Goal: Information Seeking & Learning: Learn about a topic

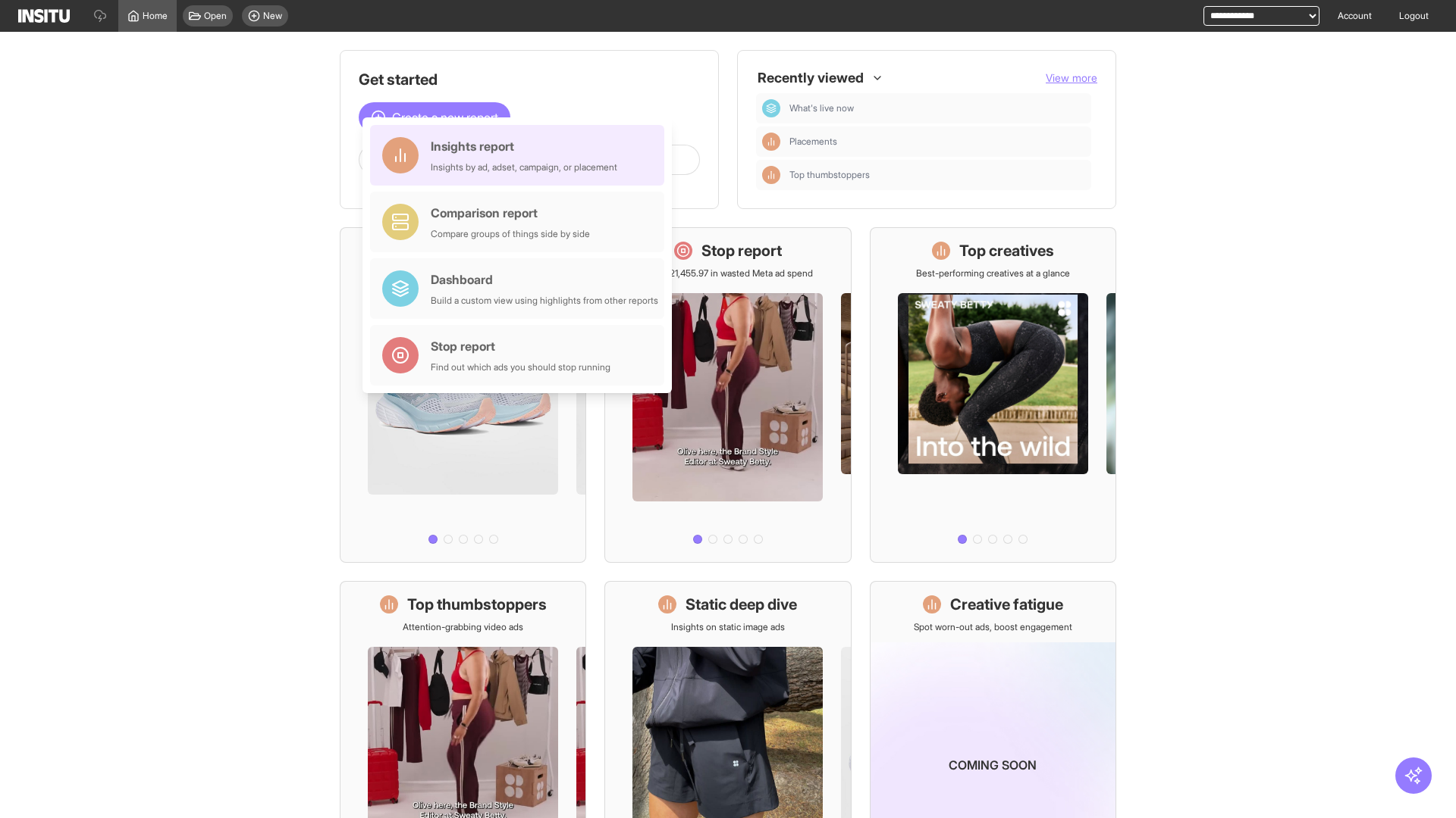
click at [521, 155] on div "Insights report Insights by ad, adset, campaign, or placement" at bounding box center [524, 155] width 187 height 36
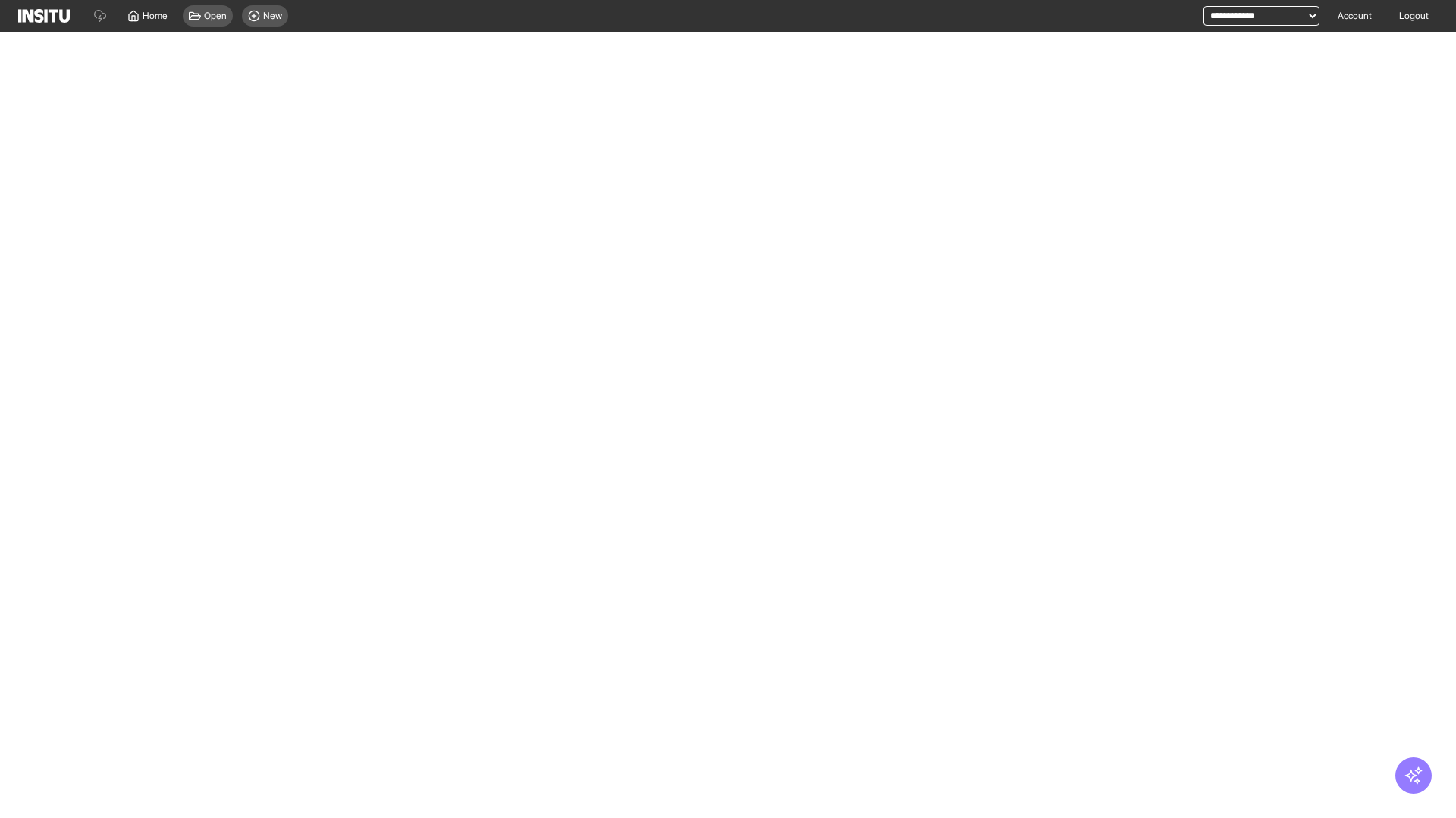
select select "**"
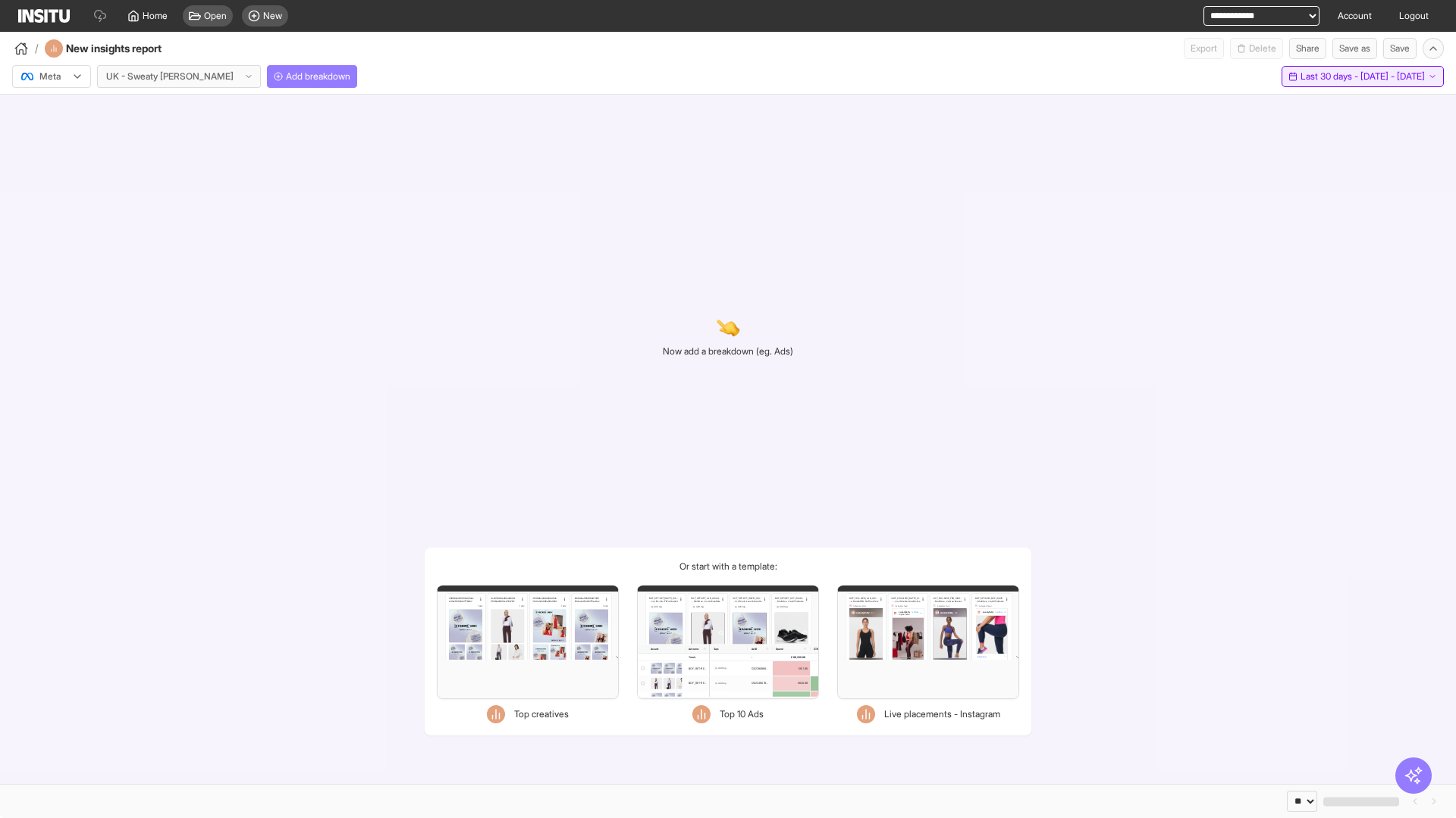
click at [1332, 77] on span "Last 30 days - [DATE] - [DATE]" at bounding box center [1362, 76] width 124 height 12
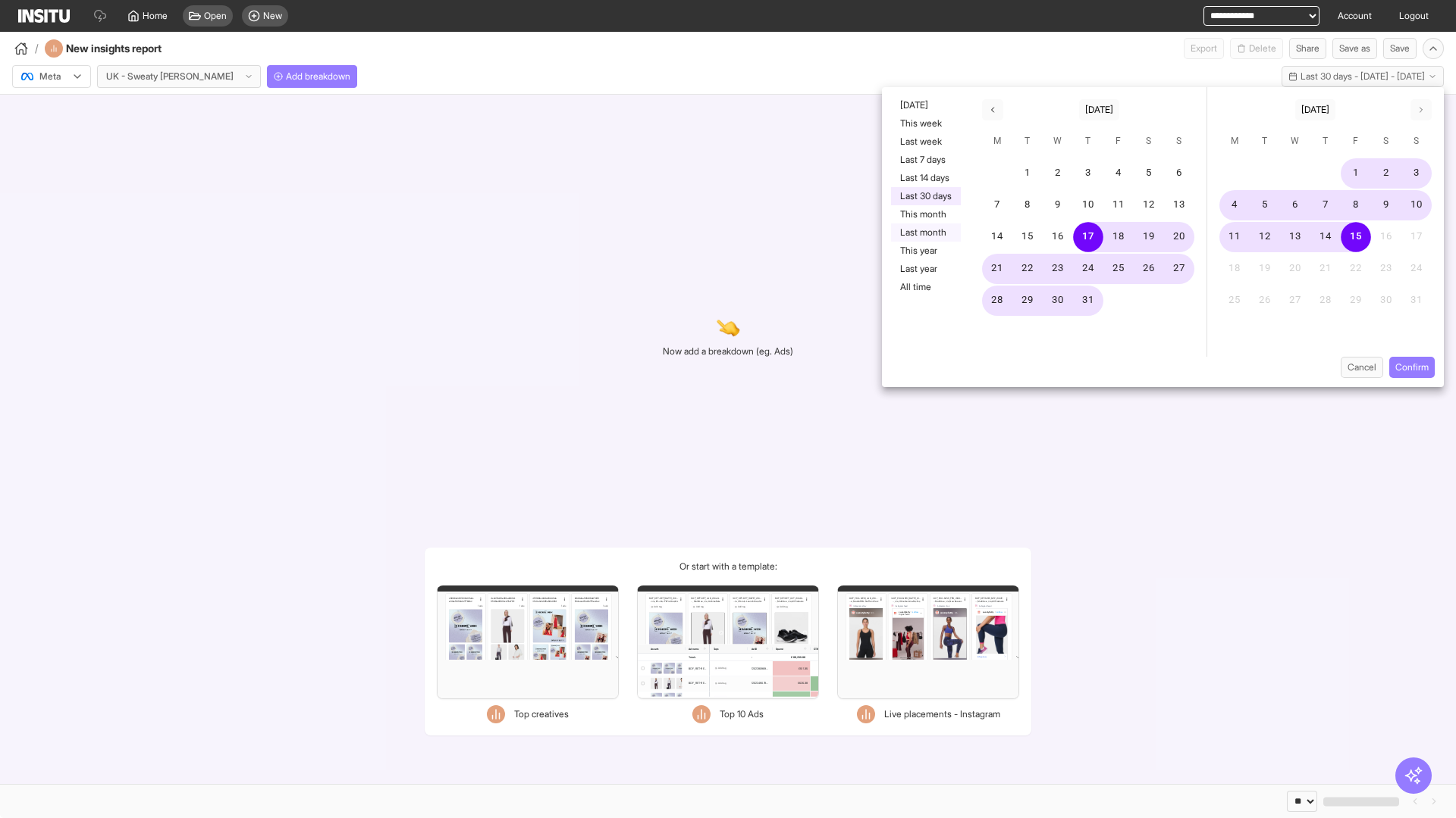
click at [925, 233] on button "Last month" at bounding box center [926, 232] width 70 height 18
